Goal: Navigation & Orientation: Find specific page/section

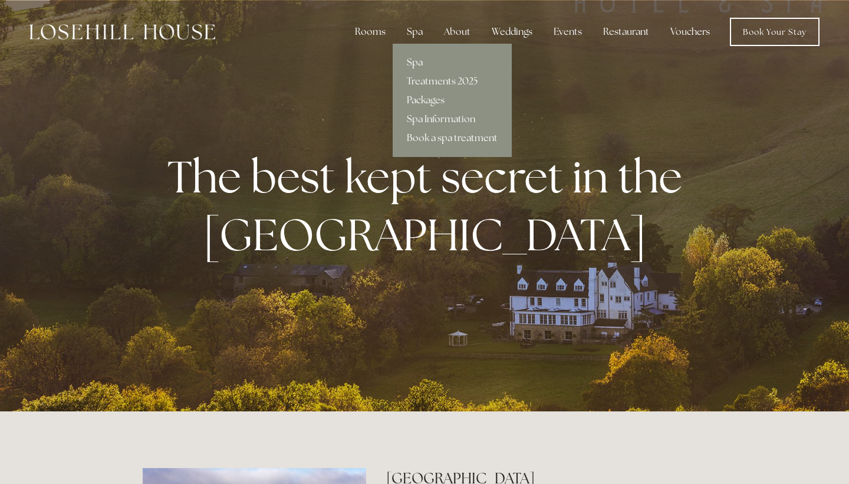
click at [411, 64] on link "Spa" at bounding box center [452, 62] width 119 height 19
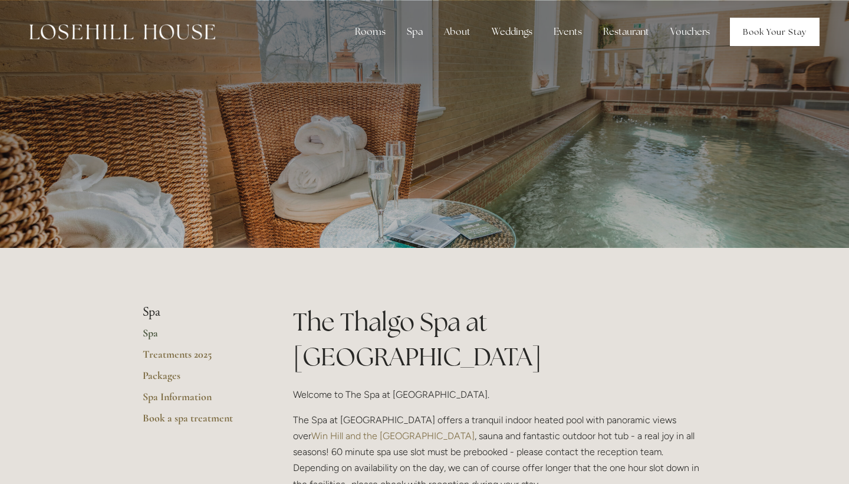
click at [751, 35] on link "Book Your Stay" at bounding box center [775, 32] width 90 height 28
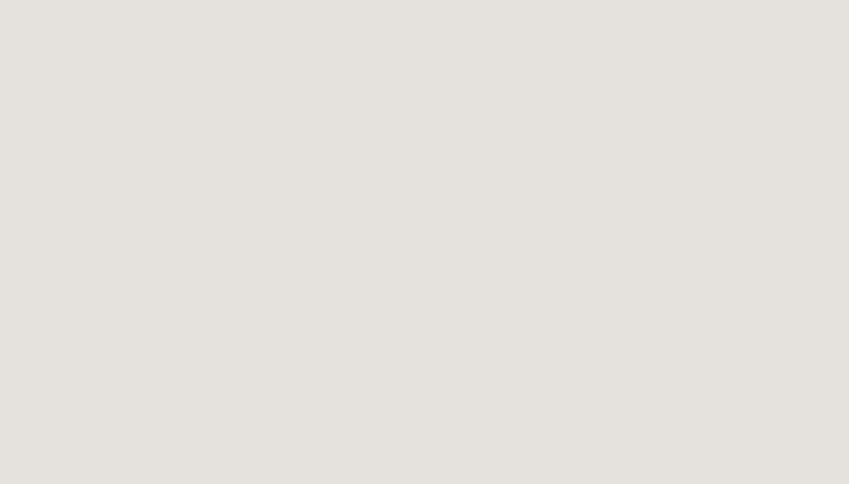
scroll to position [617, 0]
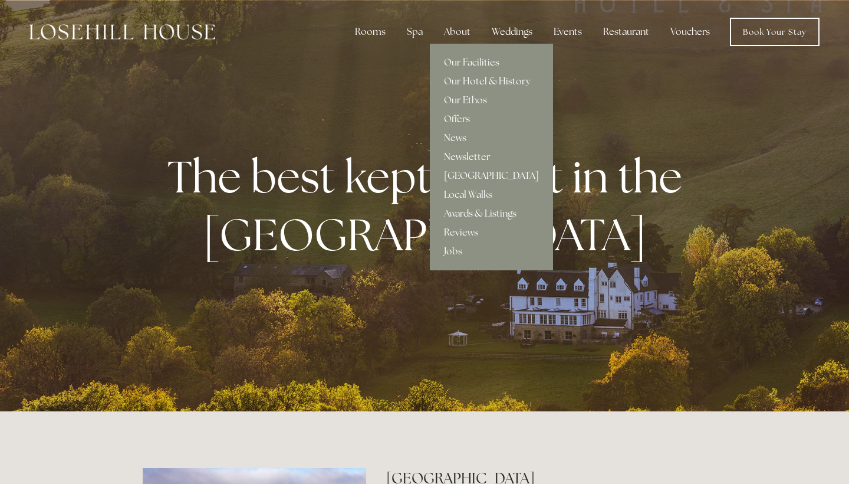
click at [476, 172] on link "[GEOGRAPHIC_DATA]" at bounding box center [491, 175] width 123 height 19
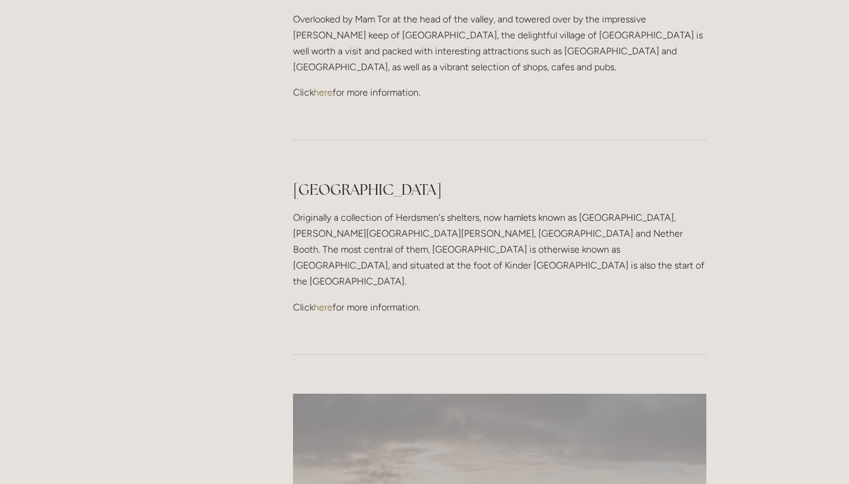
scroll to position [995, 0]
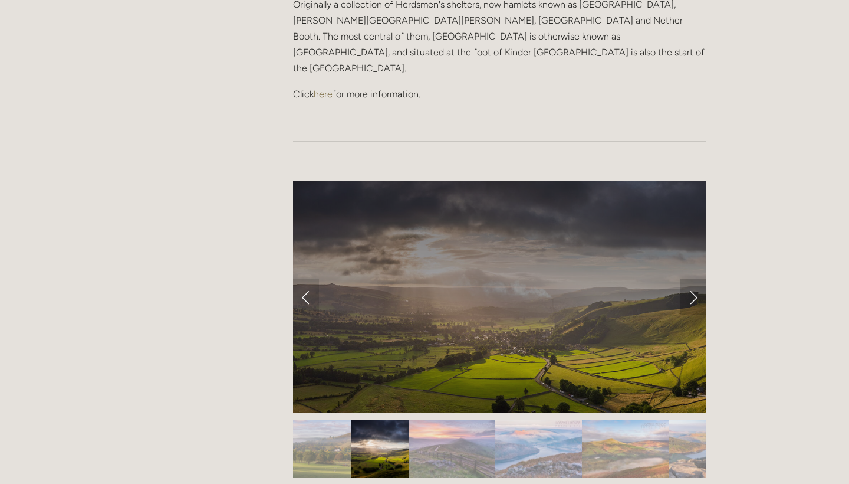
click at [695, 279] on link "Next Slide" at bounding box center [694, 296] width 26 height 35
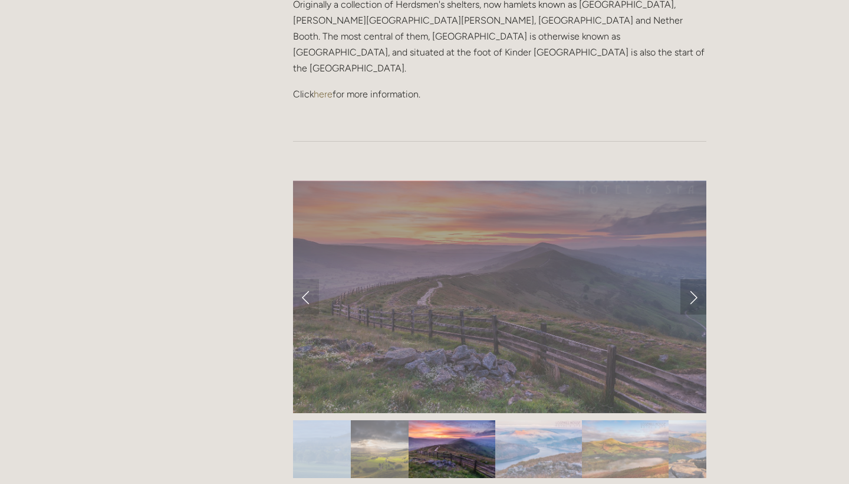
click at [695, 279] on link "Next Slide" at bounding box center [694, 296] width 26 height 35
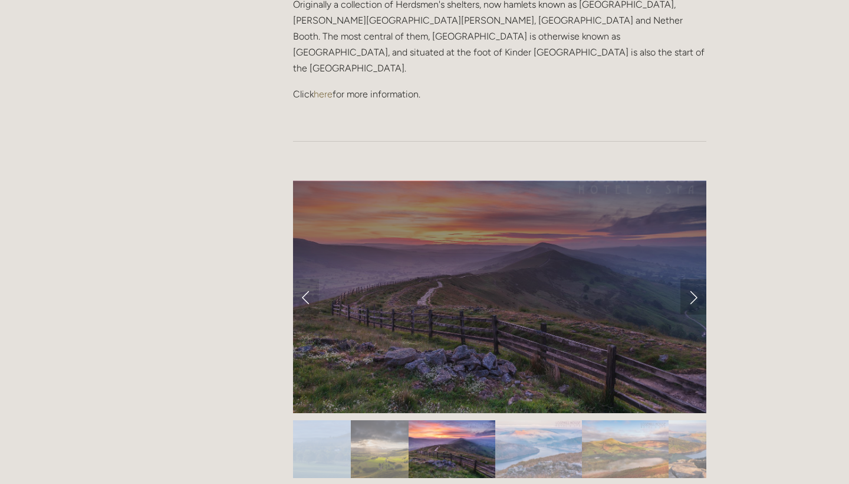
click at [695, 279] on link "Next Slide" at bounding box center [694, 296] width 26 height 35
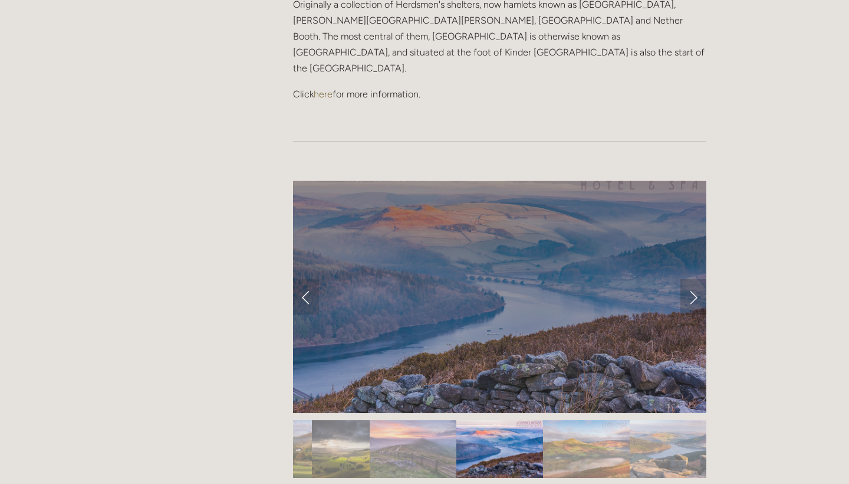
click at [691, 279] on link "Next Slide" at bounding box center [694, 296] width 26 height 35
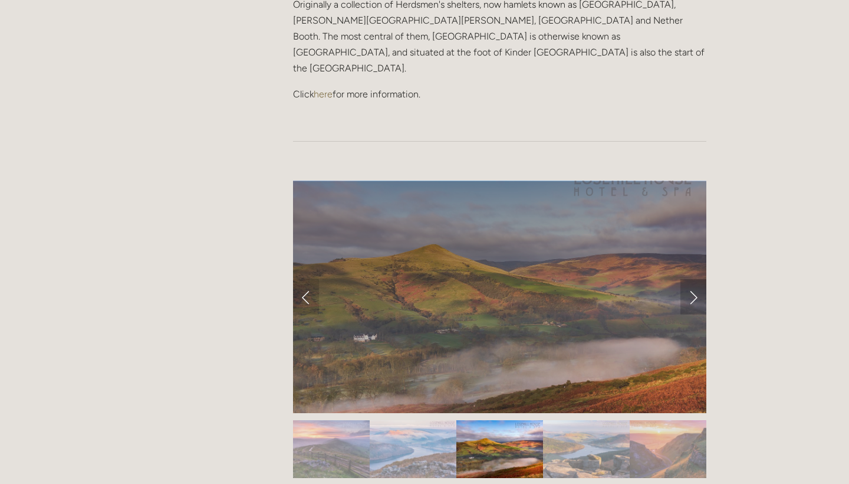
click at [691, 279] on link "Next Slide" at bounding box center [694, 296] width 26 height 35
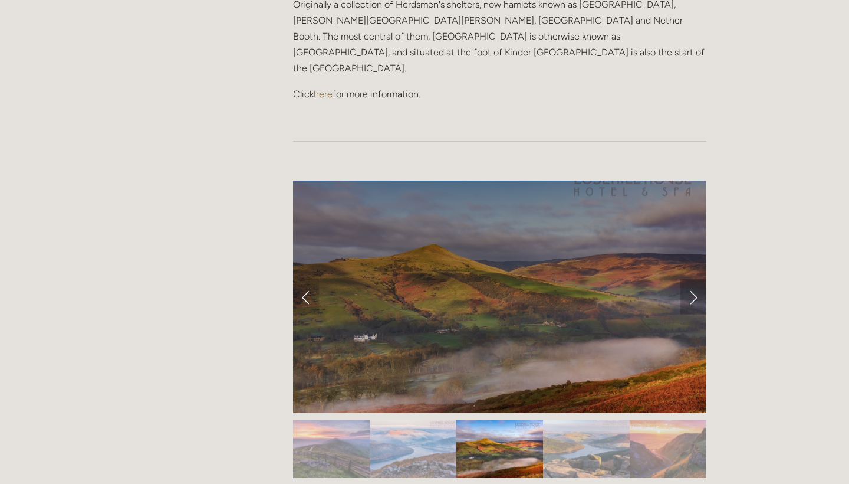
click at [691, 279] on link "Next Slide" at bounding box center [694, 296] width 26 height 35
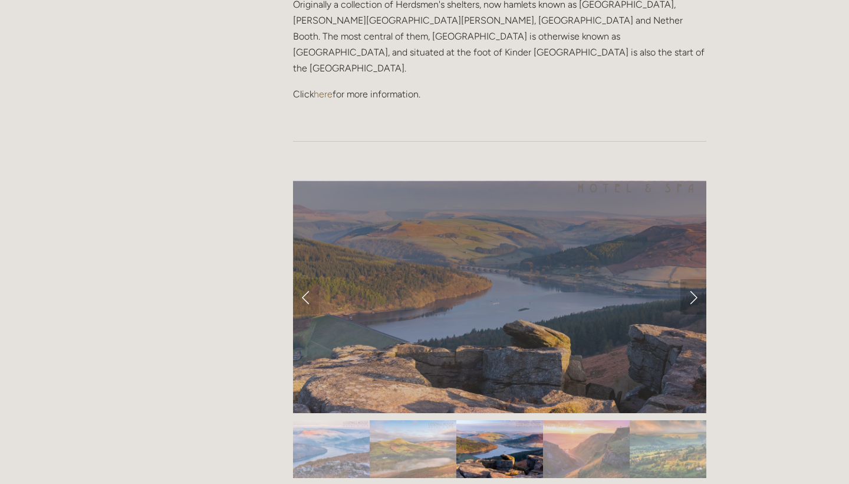
click at [691, 279] on link "Next Slide" at bounding box center [694, 296] width 26 height 35
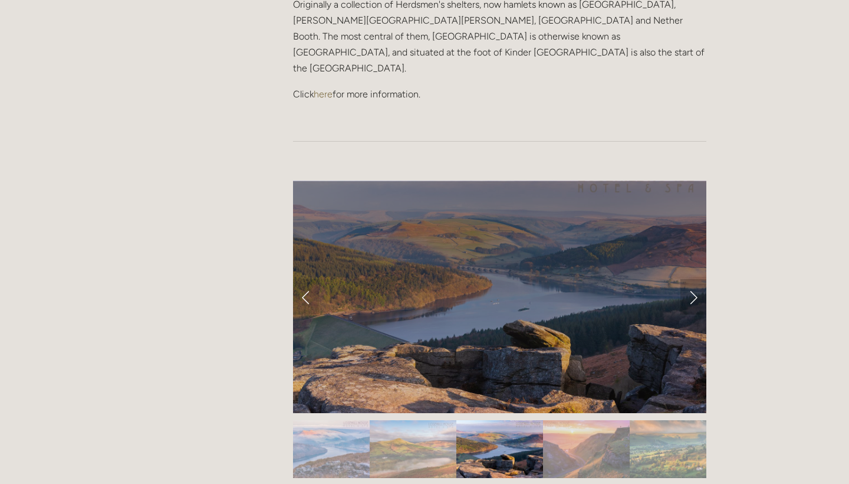
click at [691, 279] on link "Next Slide" at bounding box center [694, 296] width 26 height 35
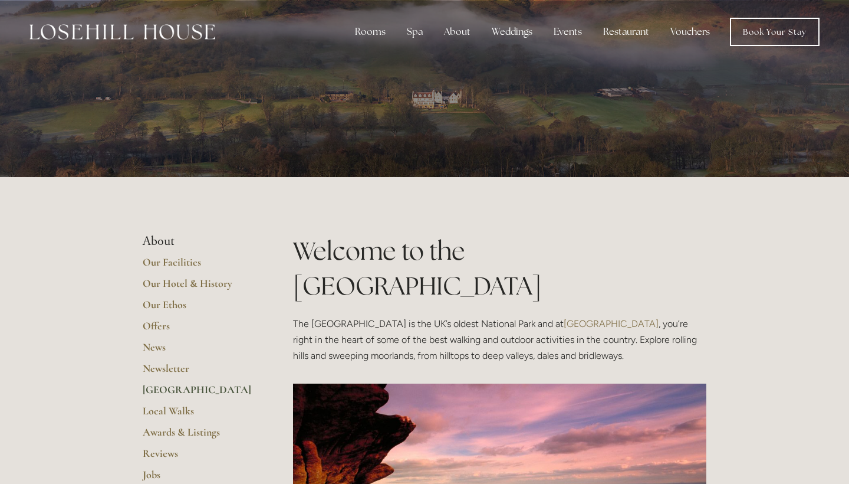
scroll to position [0, 0]
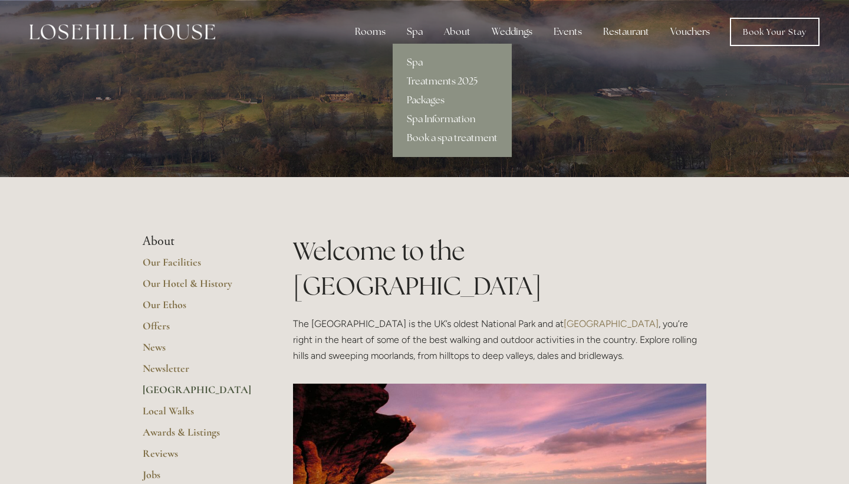
click at [418, 37] on div "Spa" at bounding box center [415, 32] width 35 height 24
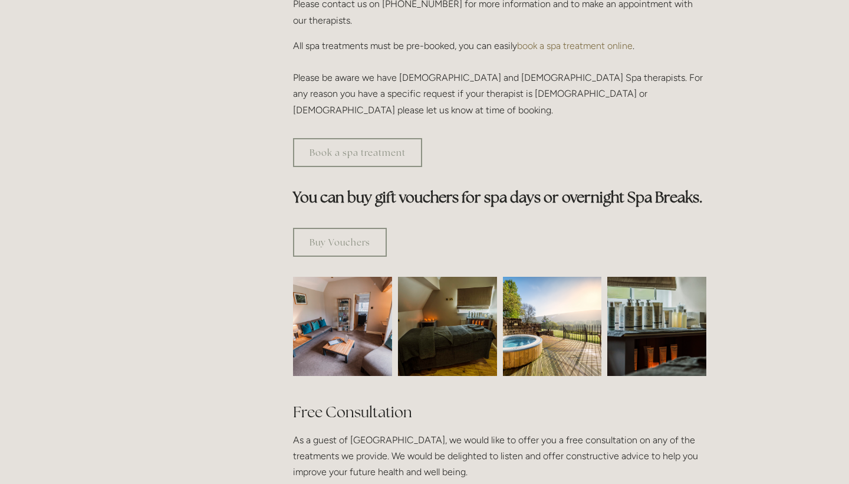
scroll to position [676, 0]
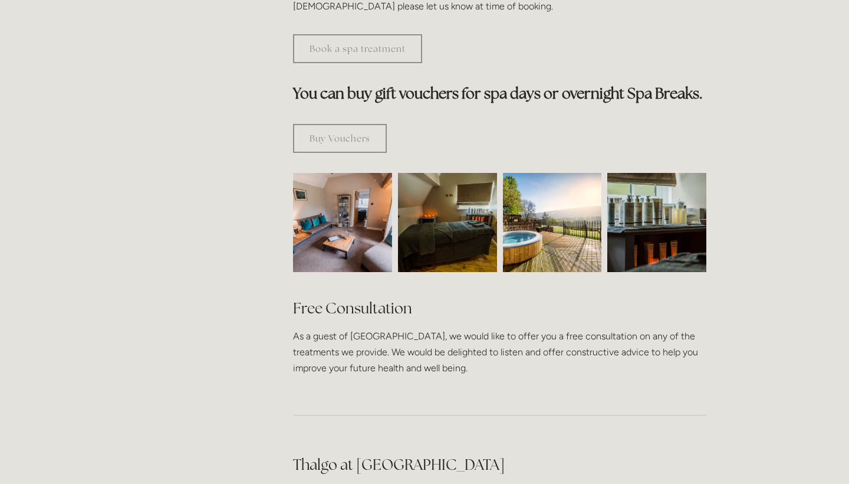
click at [372, 185] on img at bounding box center [342, 222] width 149 height 99
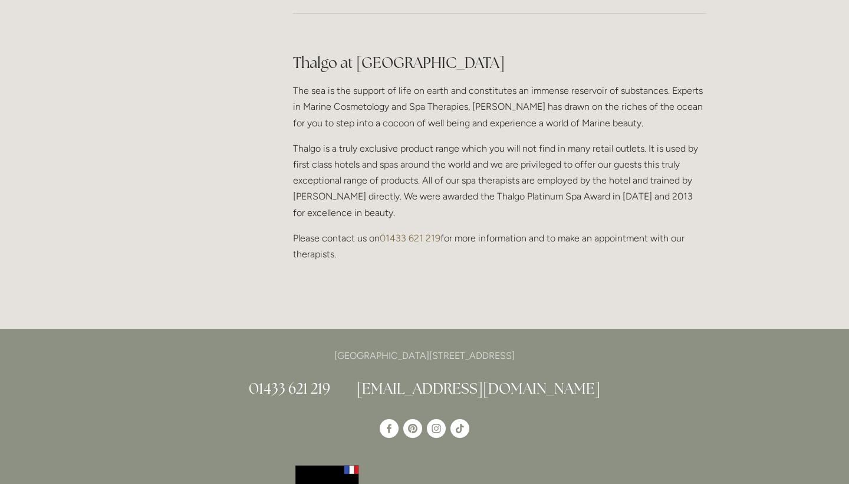
scroll to position [1151, 0]
